Goal: Task Accomplishment & Management: Complete application form

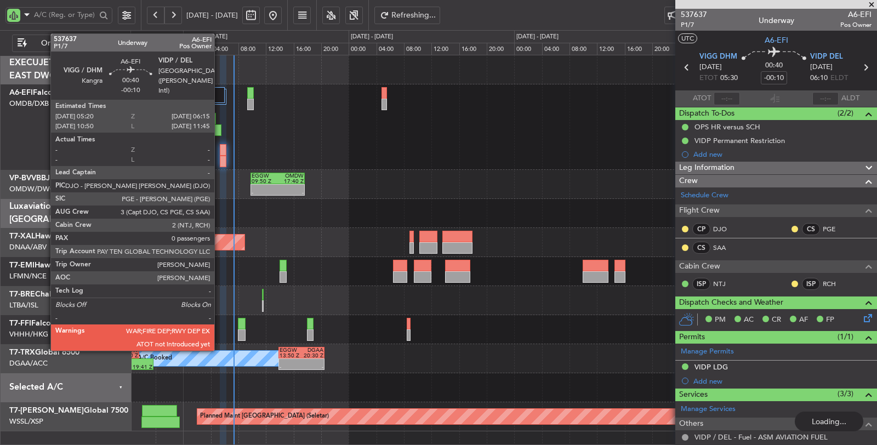
click at [220, 161] on div at bounding box center [223, 162] width 7 height 12
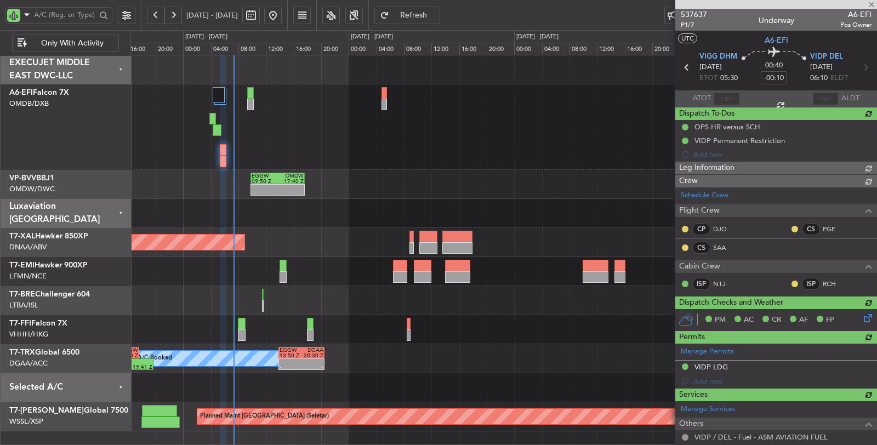
type input "07:13"
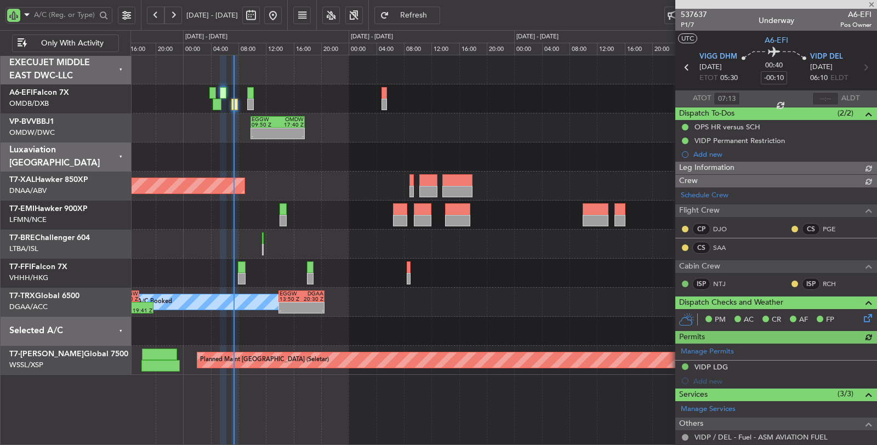
type input "Dherander Fithani (DHF)"
type input "7353"
type input "Dherander Fithani (DHF)"
type input "7353"
type input "Dherander Fithani (DHF)"
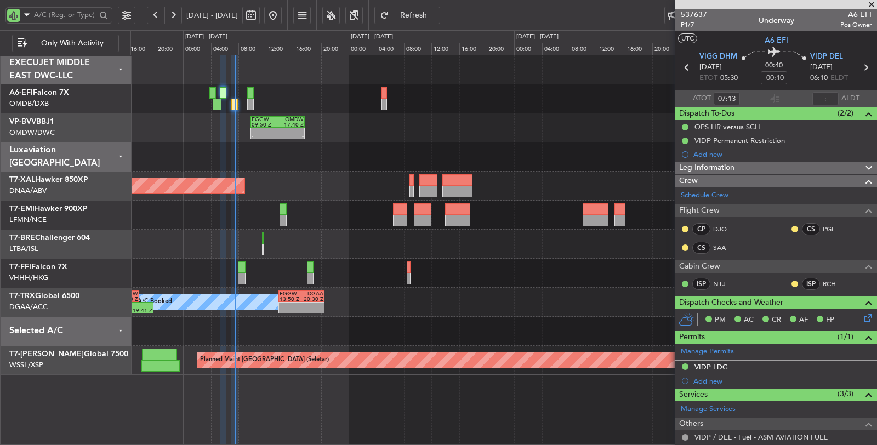
type input "7353"
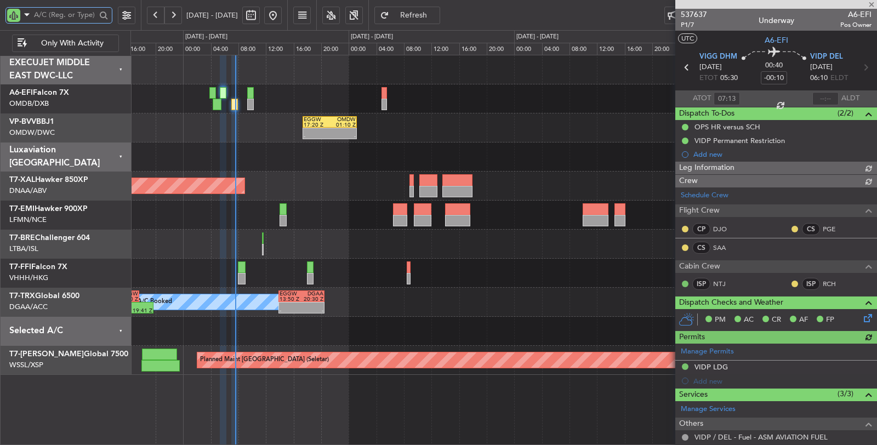
type input "Dherander Fithani (DHF)"
type input "7353"
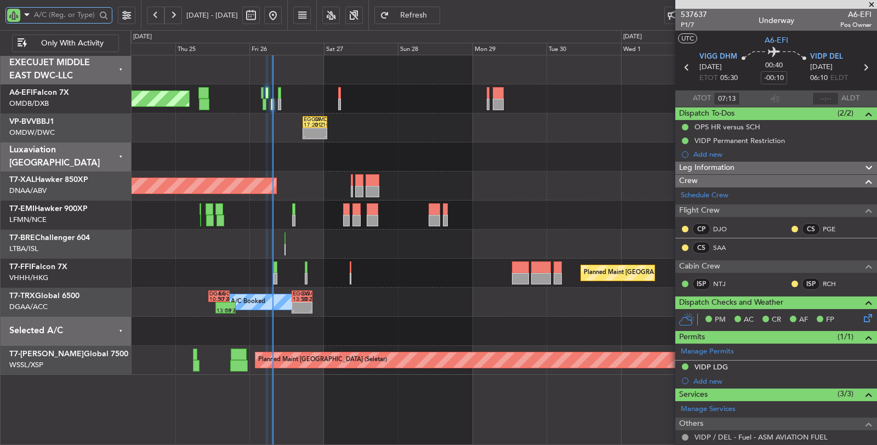
click at [301, 163] on div at bounding box center [503, 156] width 746 height 29
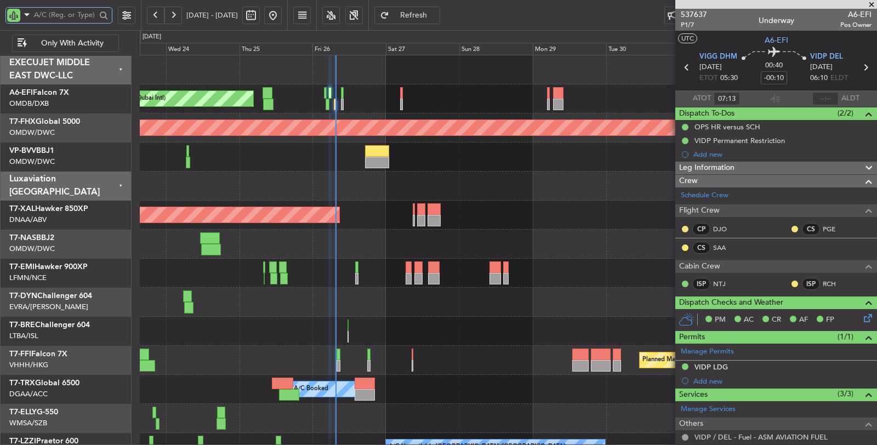
click at [365, 151] on div at bounding box center [508, 156] width 737 height 29
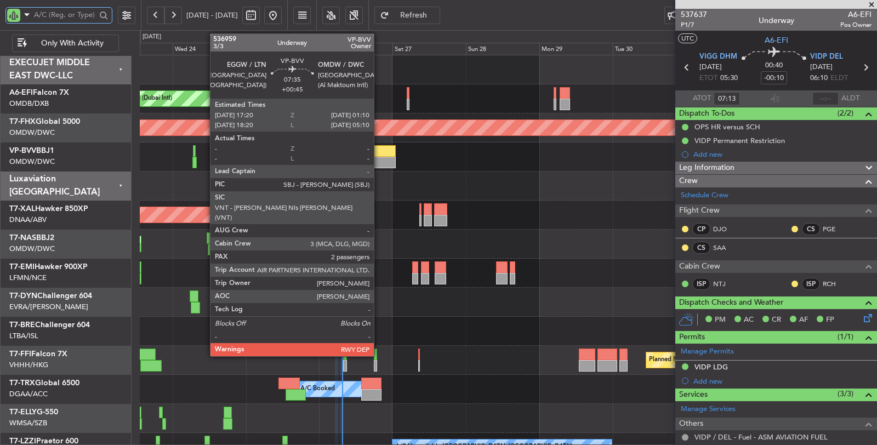
click at [379, 157] on div at bounding box center [383, 163] width 24 height 12
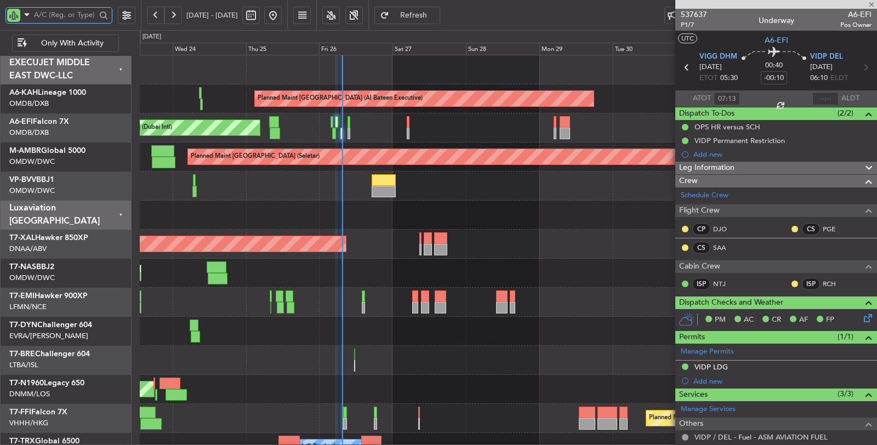
type input "+00:45"
type input "2"
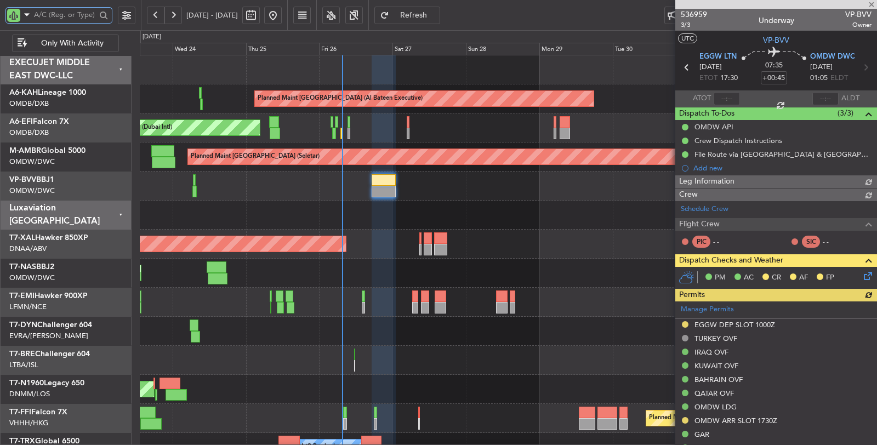
type input "[PERSON_NAME] ([PERSON_NAME])"
type input "7363"
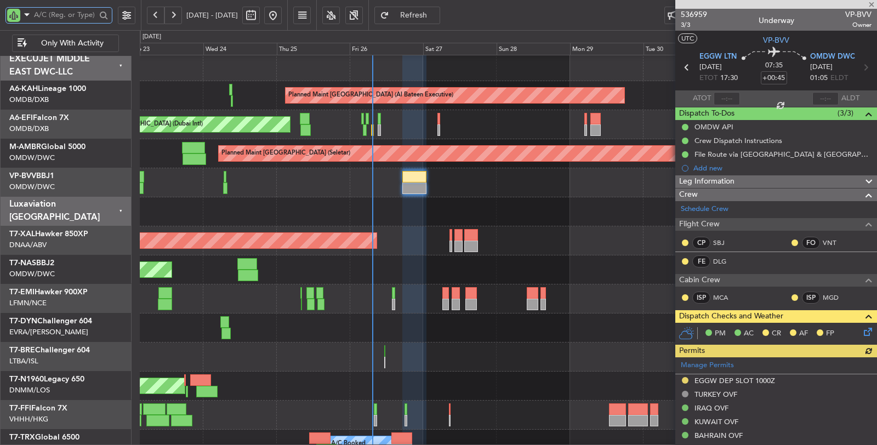
scroll to position [1, 0]
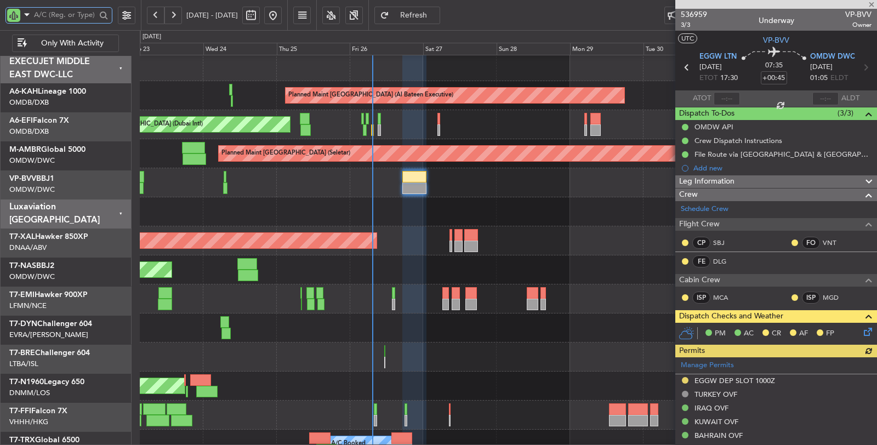
click at [322, 194] on div at bounding box center [508, 182] width 736 height 29
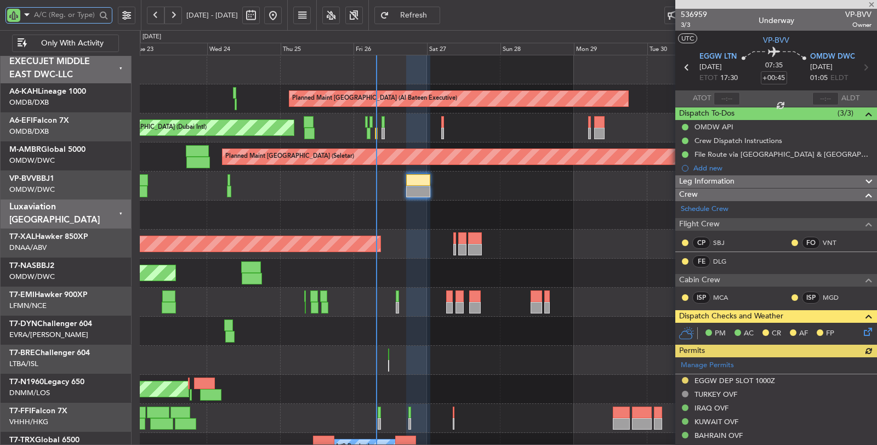
scroll to position [0, 0]
type input "[PERSON_NAME] ([PERSON_NAME])"
type input "7363"
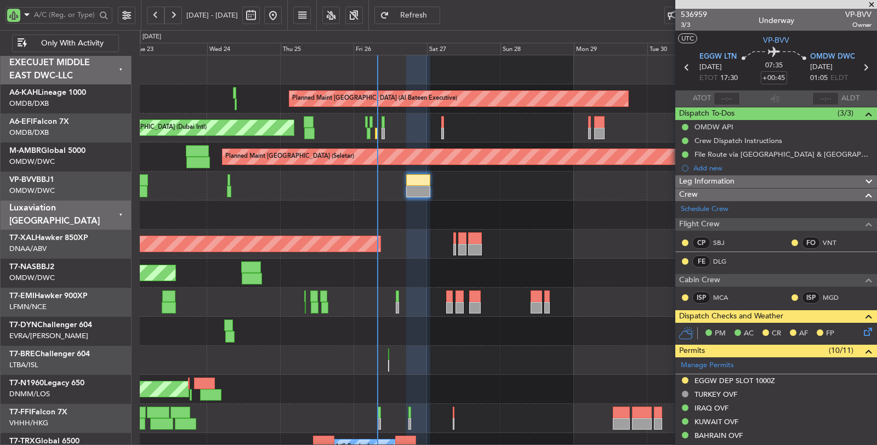
type input "[PERSON_NAME] ([PERSON_NAME])"
type input "7363"
type input "[PERSON_NAME] ([PERSON_NAME])"
type input "7363"
type input "[PERSON_NAME] ([PERSON_NAME])"
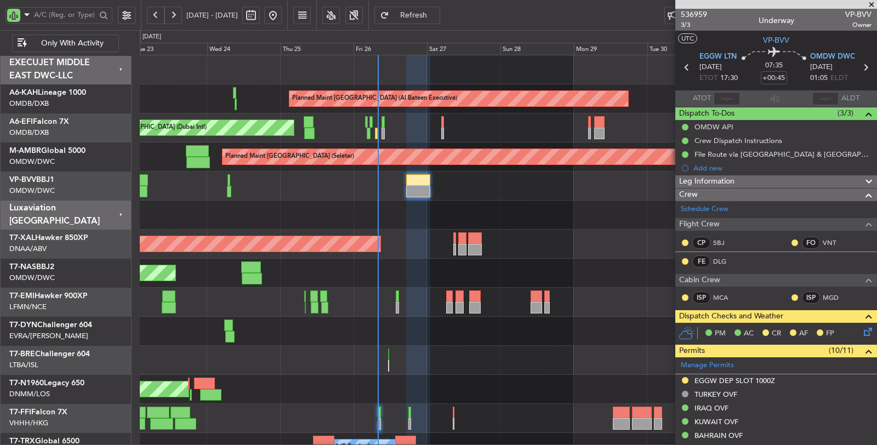
type input "7363"
